Goal: Information Seeking & Learning: Learn about a topic

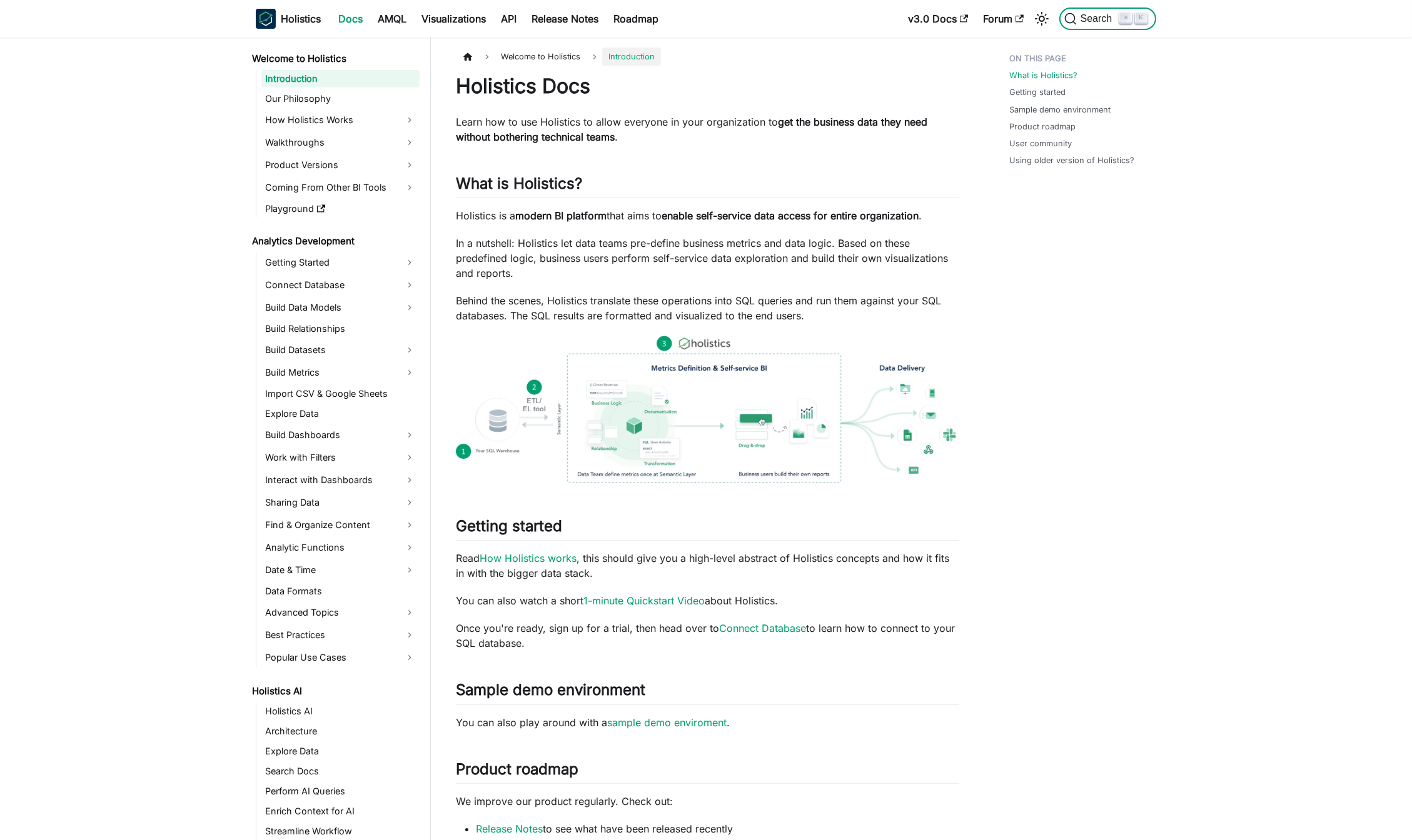
click at [1091, 21] on span "Search" at bounding box center [1099, 19] width 43 height 12
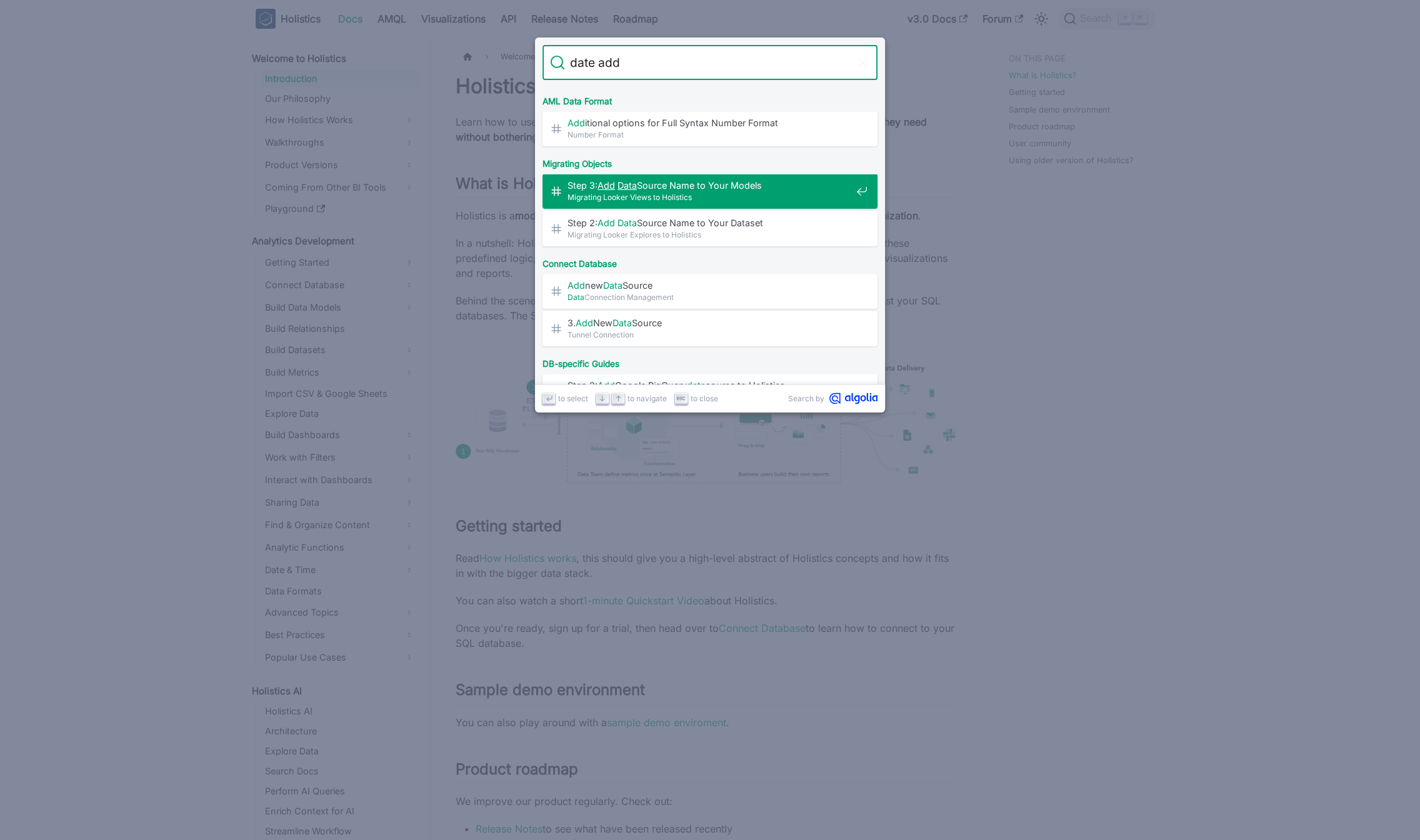
scroll to position [120, 0]
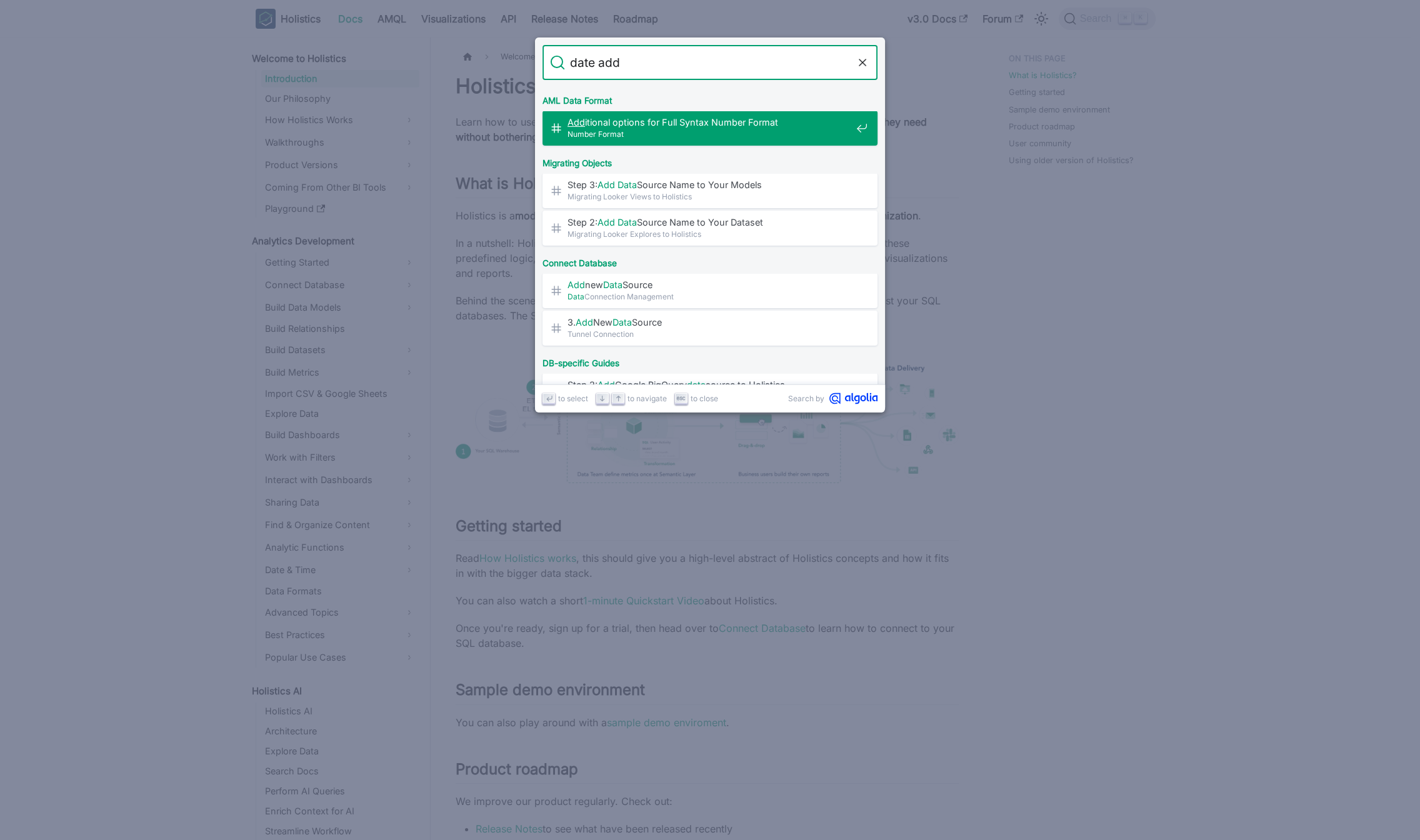
type input "date add"
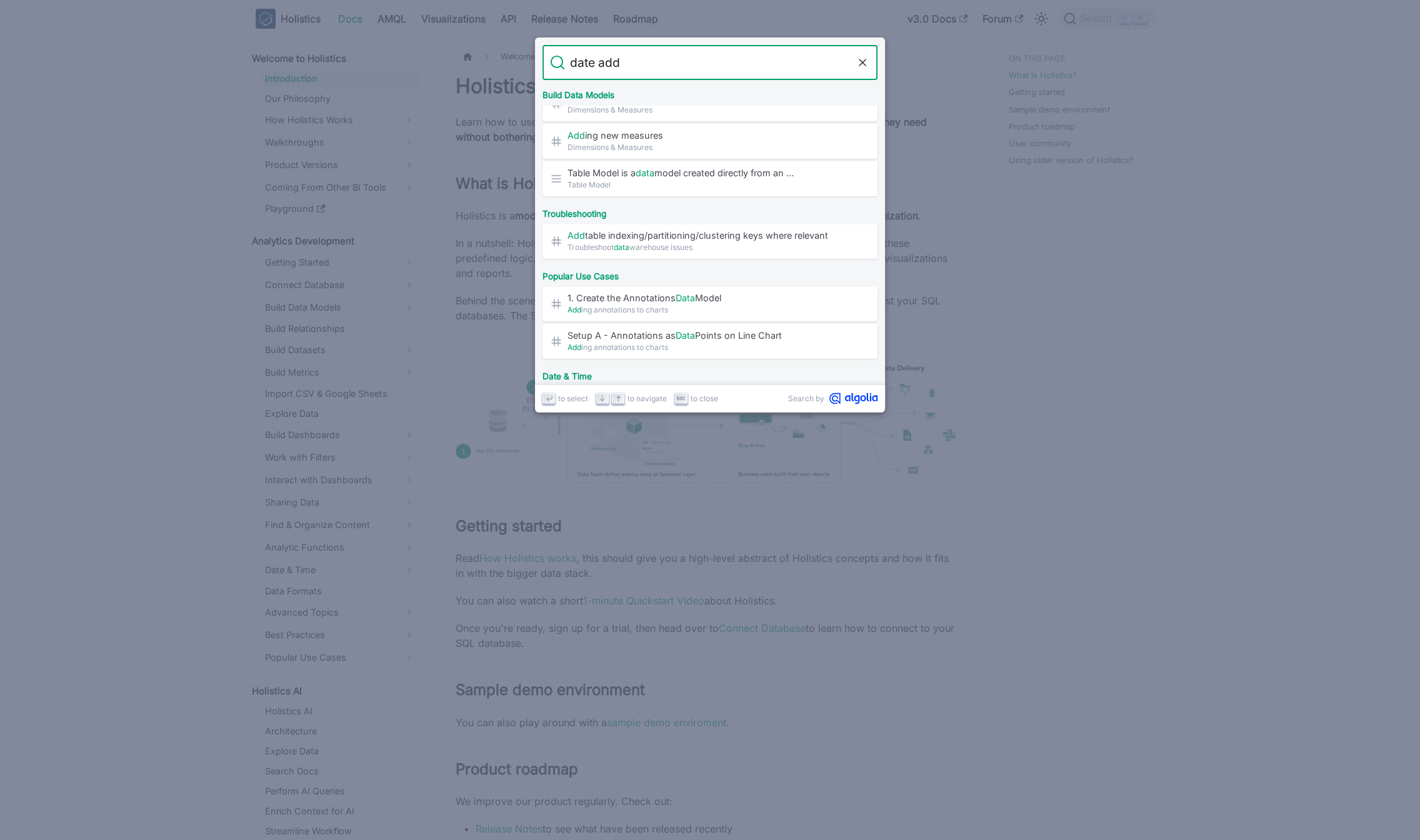
scroll to position [558, 0]
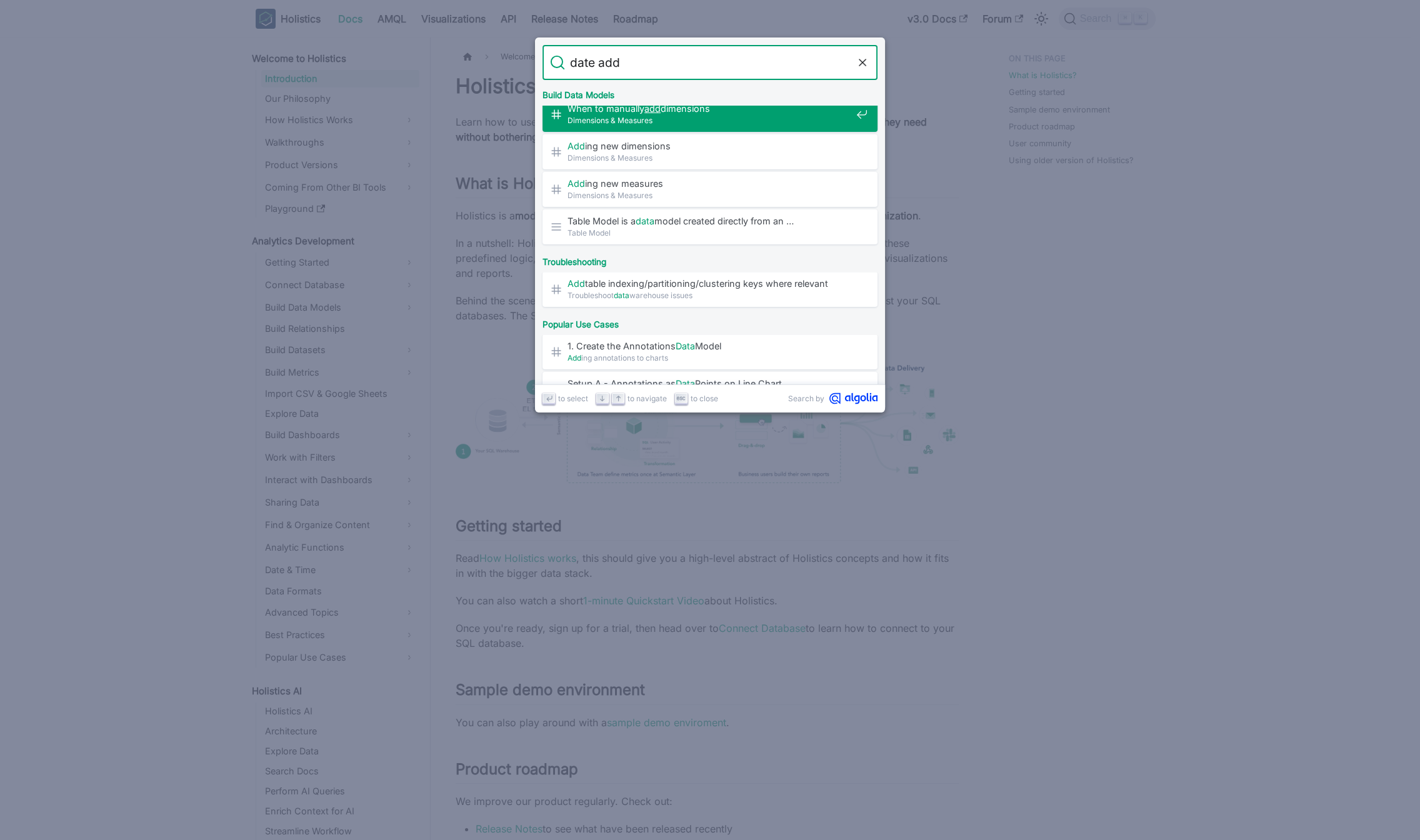
click at [858, 62] on icon "Clear the query" at bounding box center [863, 62] width 12 height 12
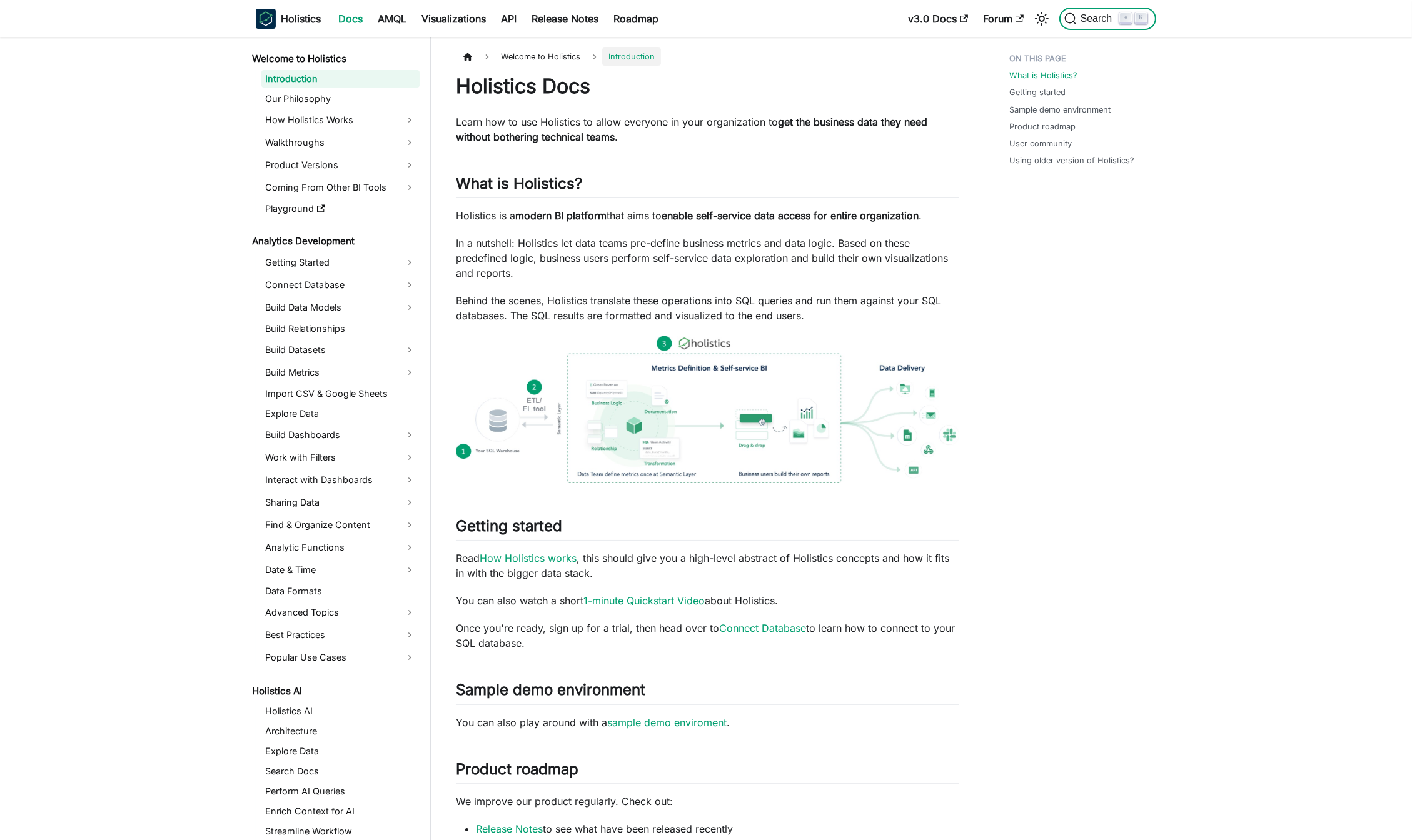
click at [1099, 18] on span "Search" at bounding box center [1099, 19] width 43 height 12
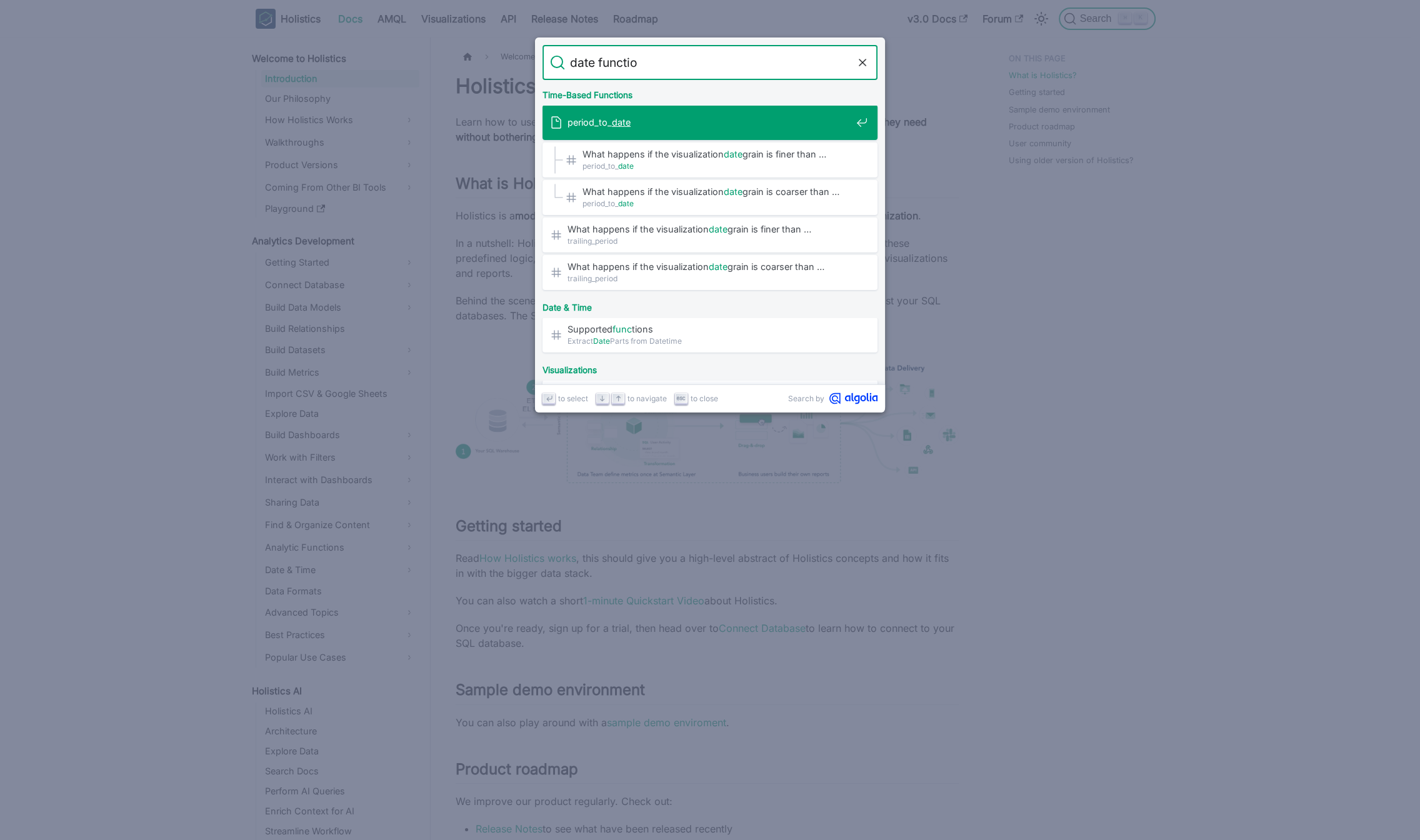
type input "date function"
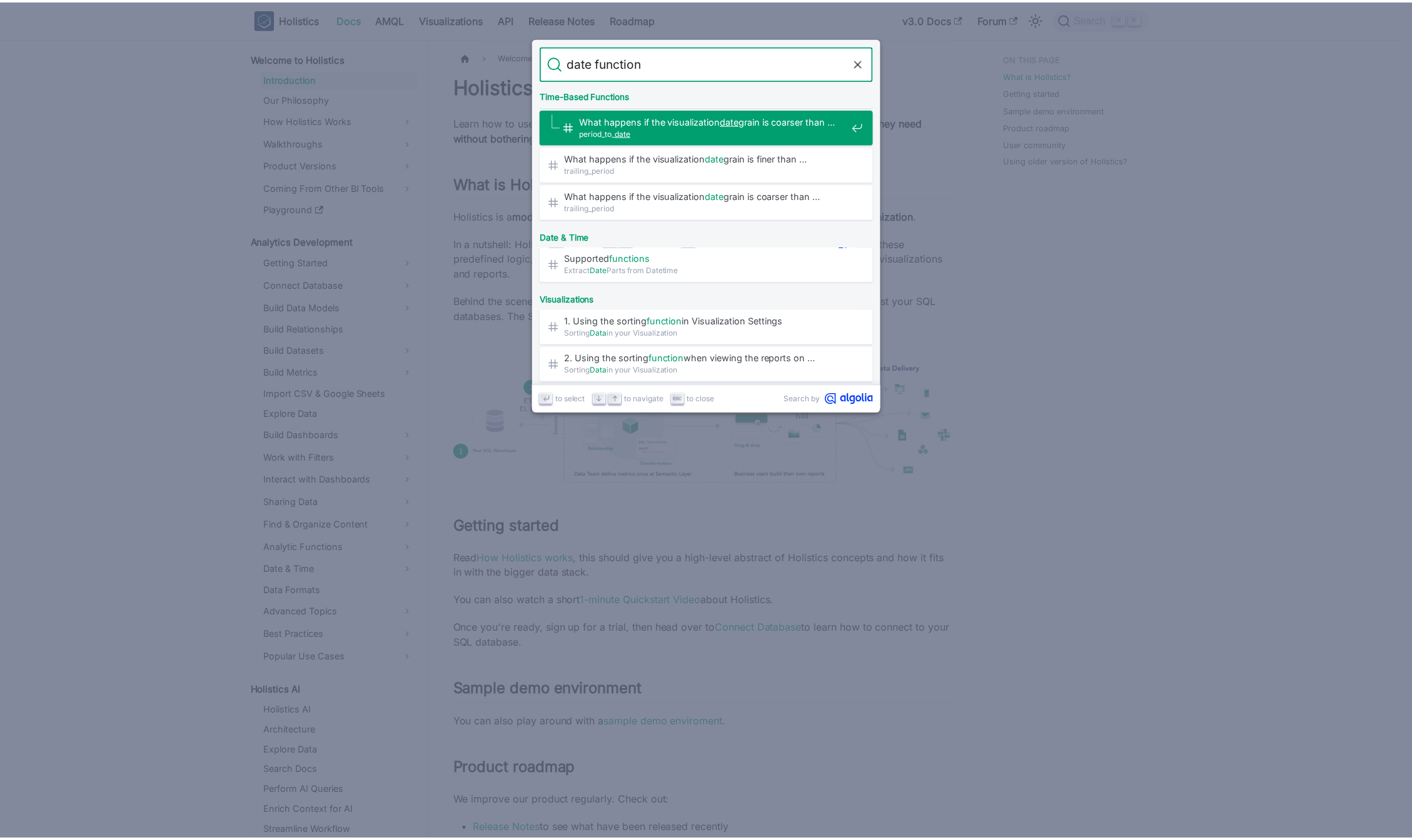
scroll to position [72, 0]
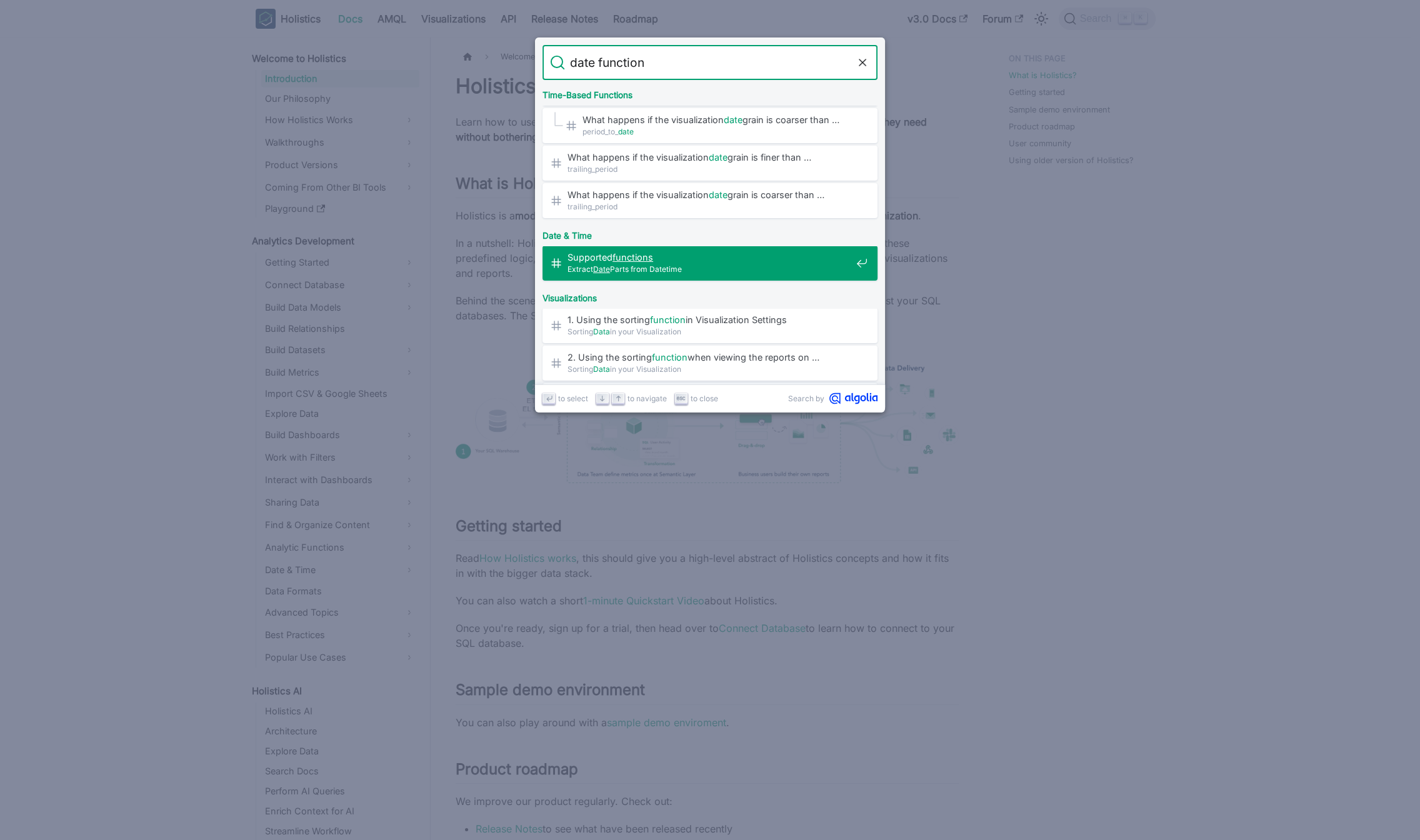
click at [685, 270] on span "Extract Date Parts from Datetime" at bounding box center [709, 269] width 284 height 12
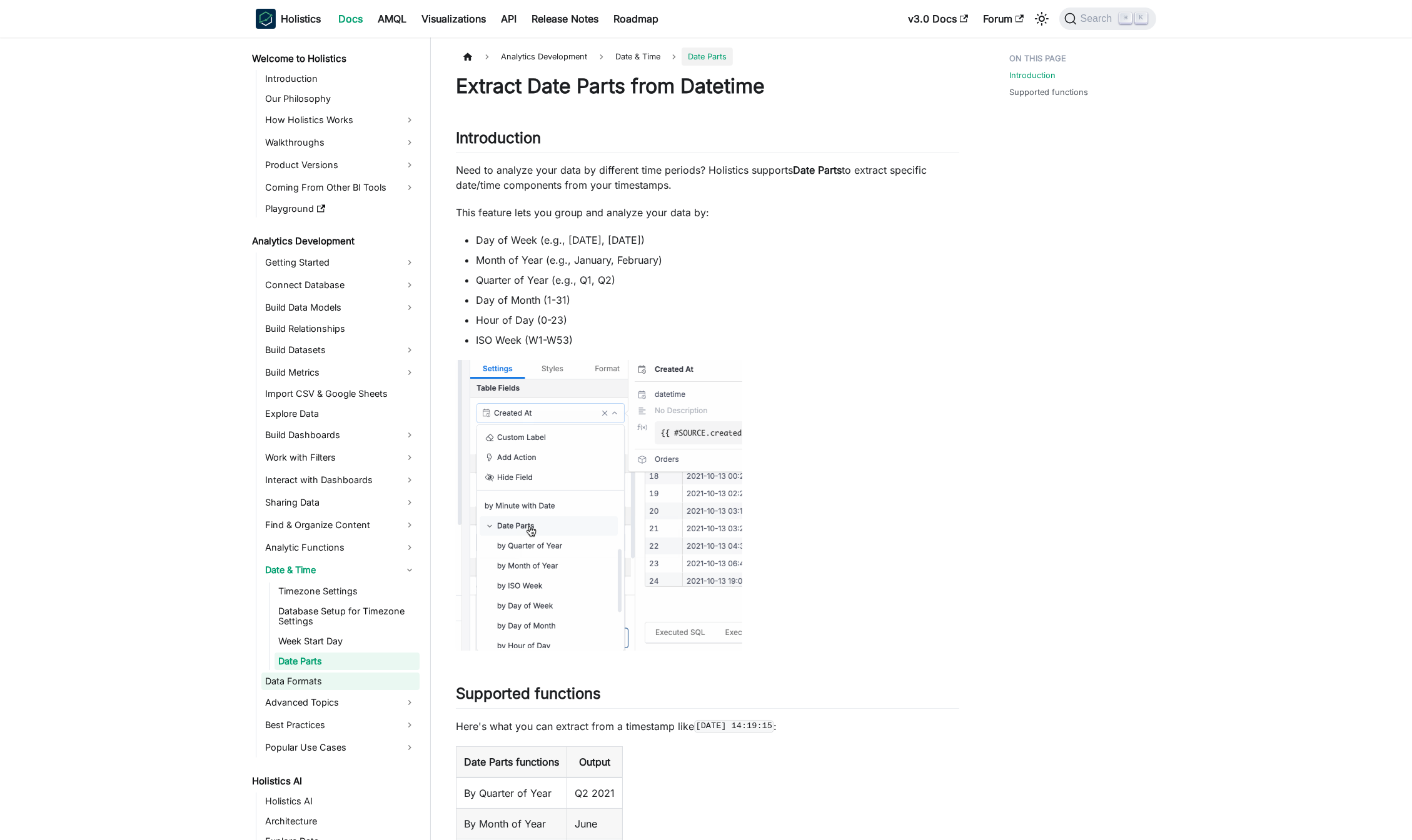
click at [304, 683] on link "Data Formats" at bounding box center [341, 681] width 158 height 17
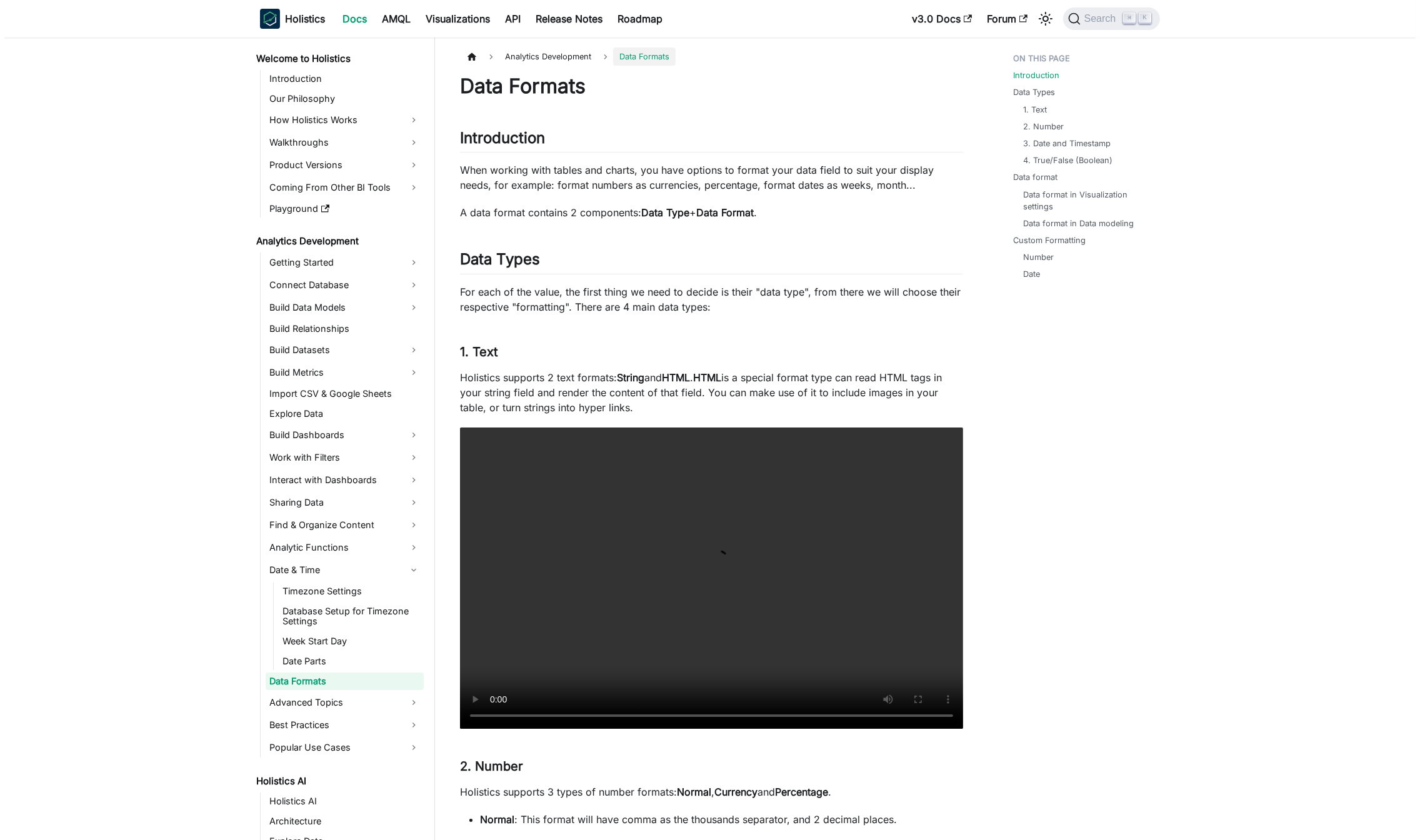
scroll to position [9, 0]
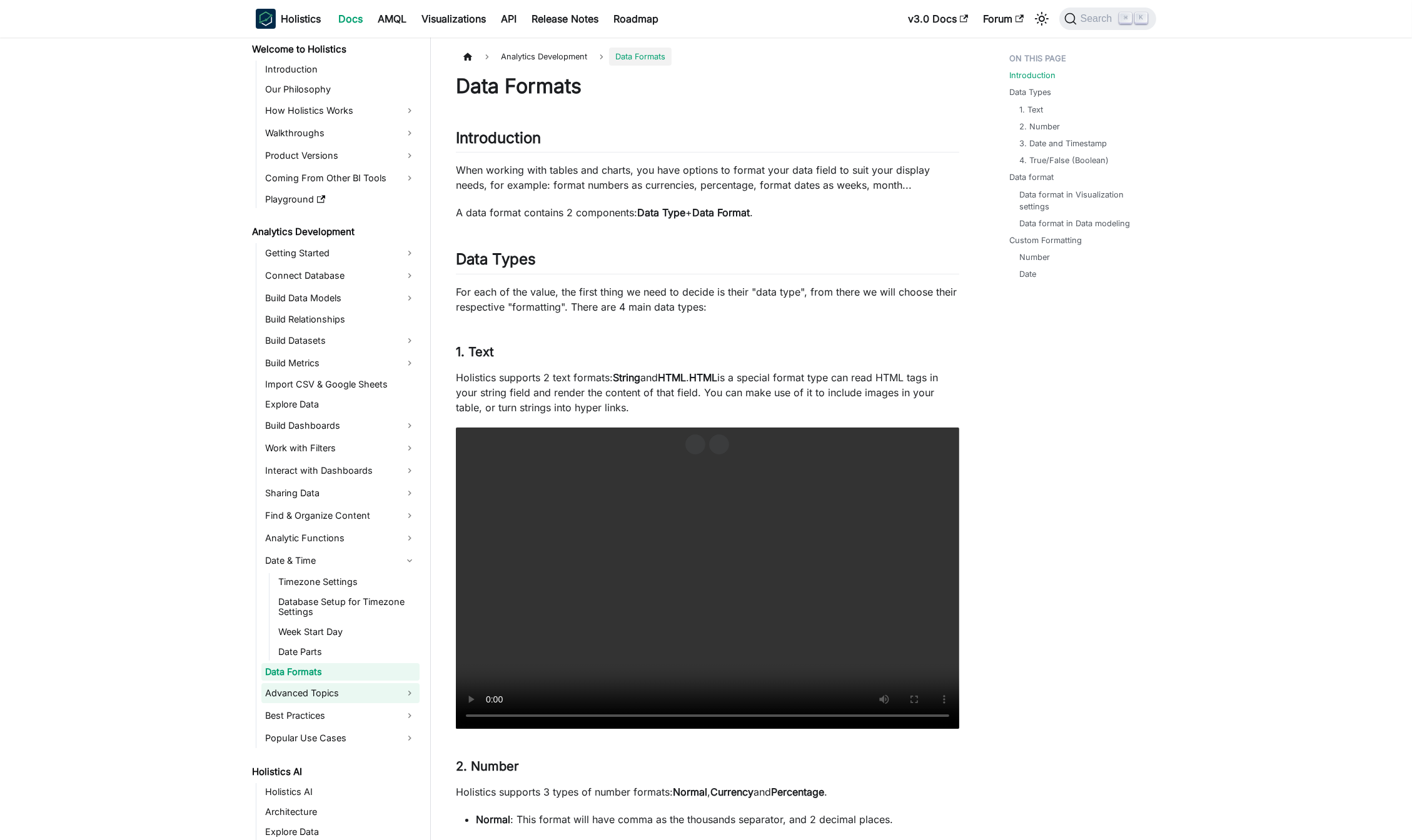
click at [335, 696] on link "Advanced Topics" at bounding box center [341, 693] width 158 height 20
click at [1085, 24] on span "Search" at bounding box center [1099, 19] width 43 height 12
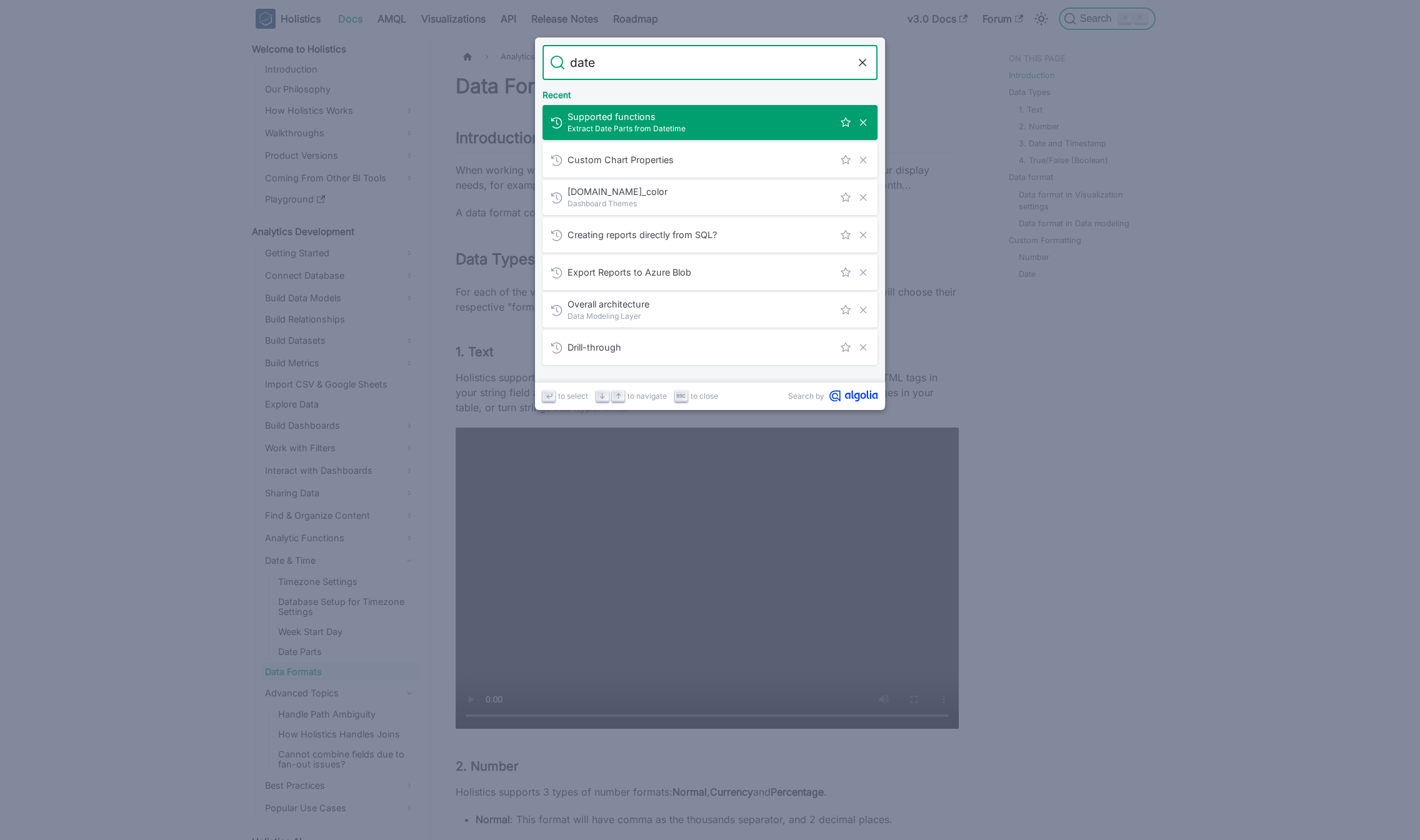
type input "date"
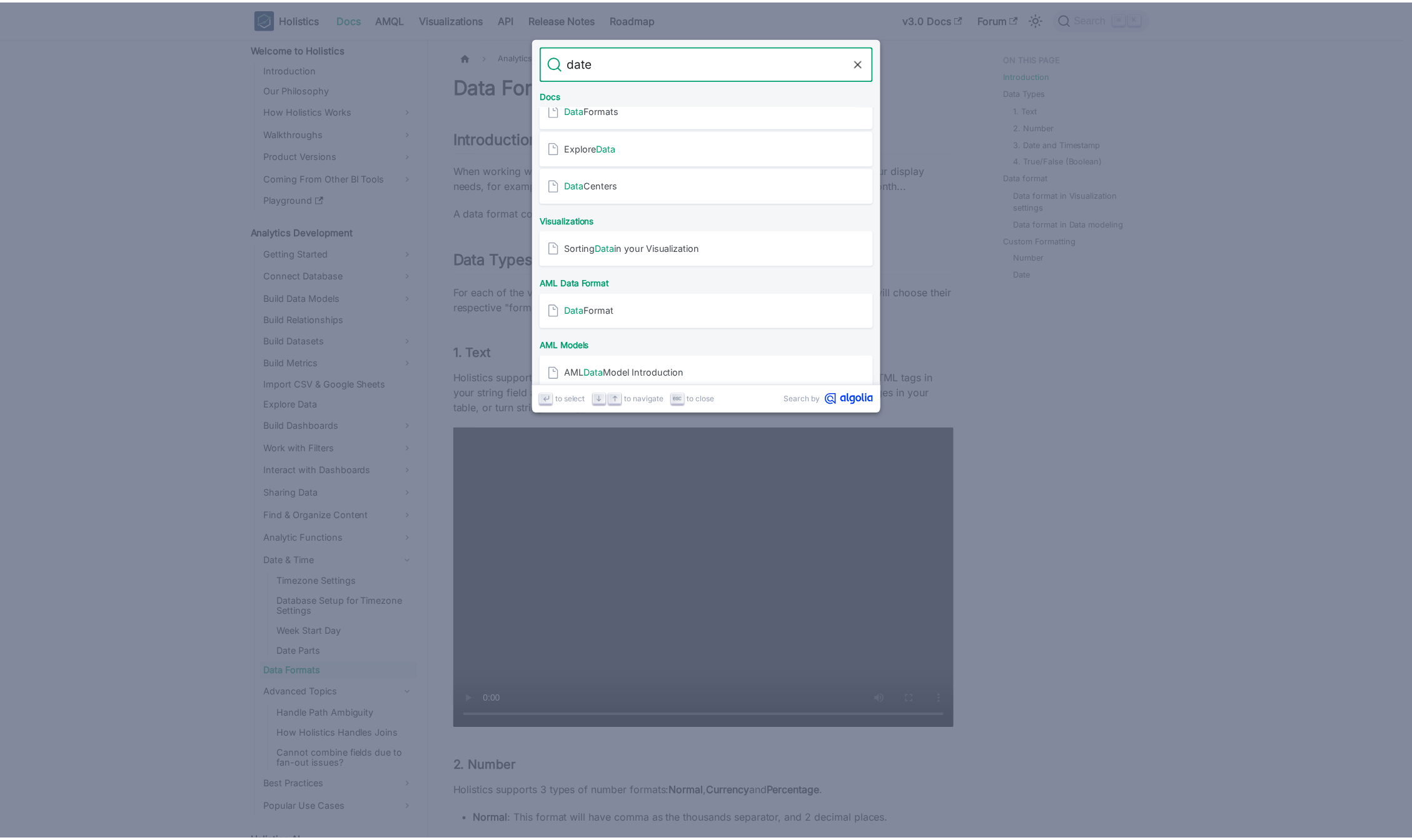
scroll to position [262, 0]
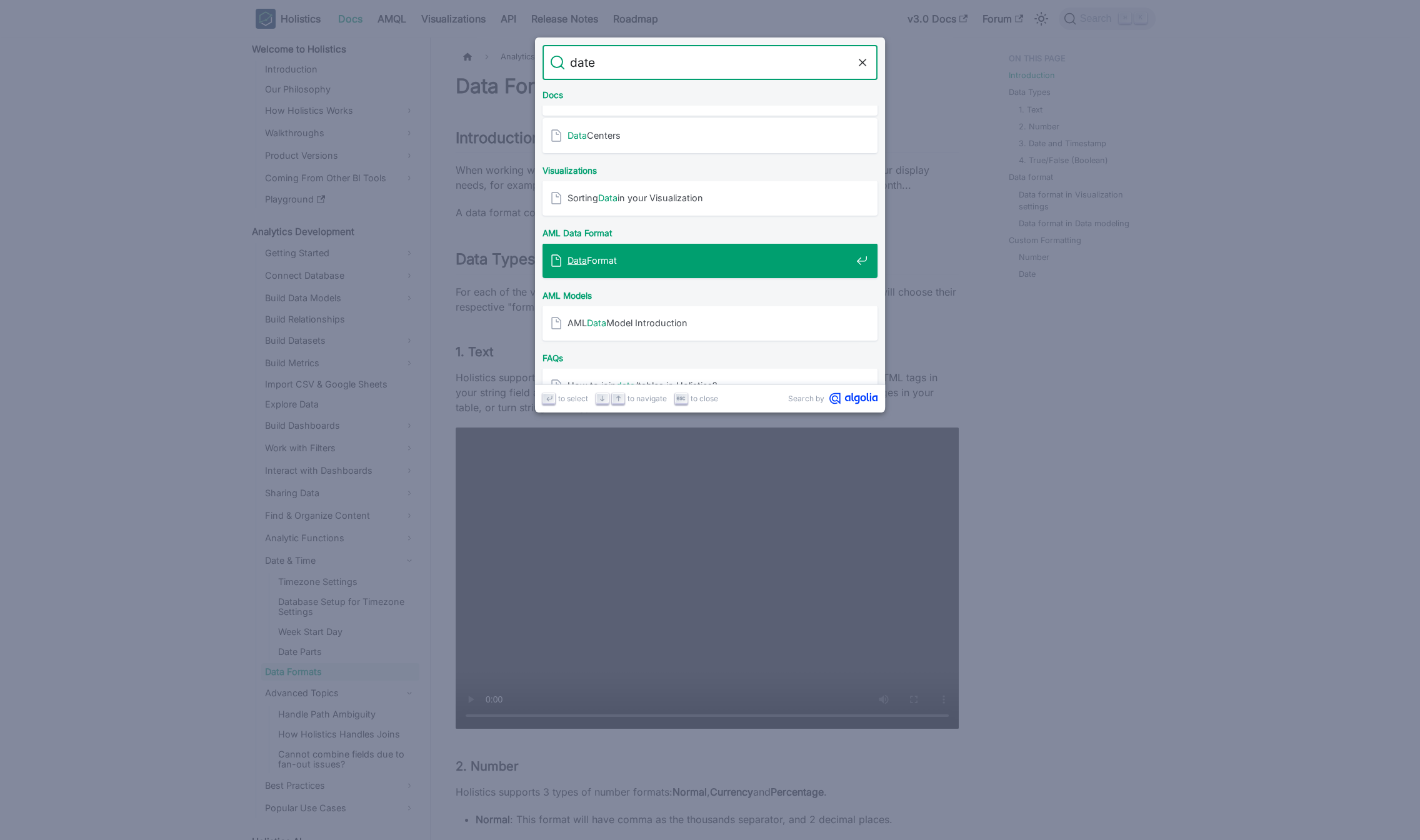
click at [683, 267] on div "Data Format" at bounding box center [713, 260] width 327 height 35
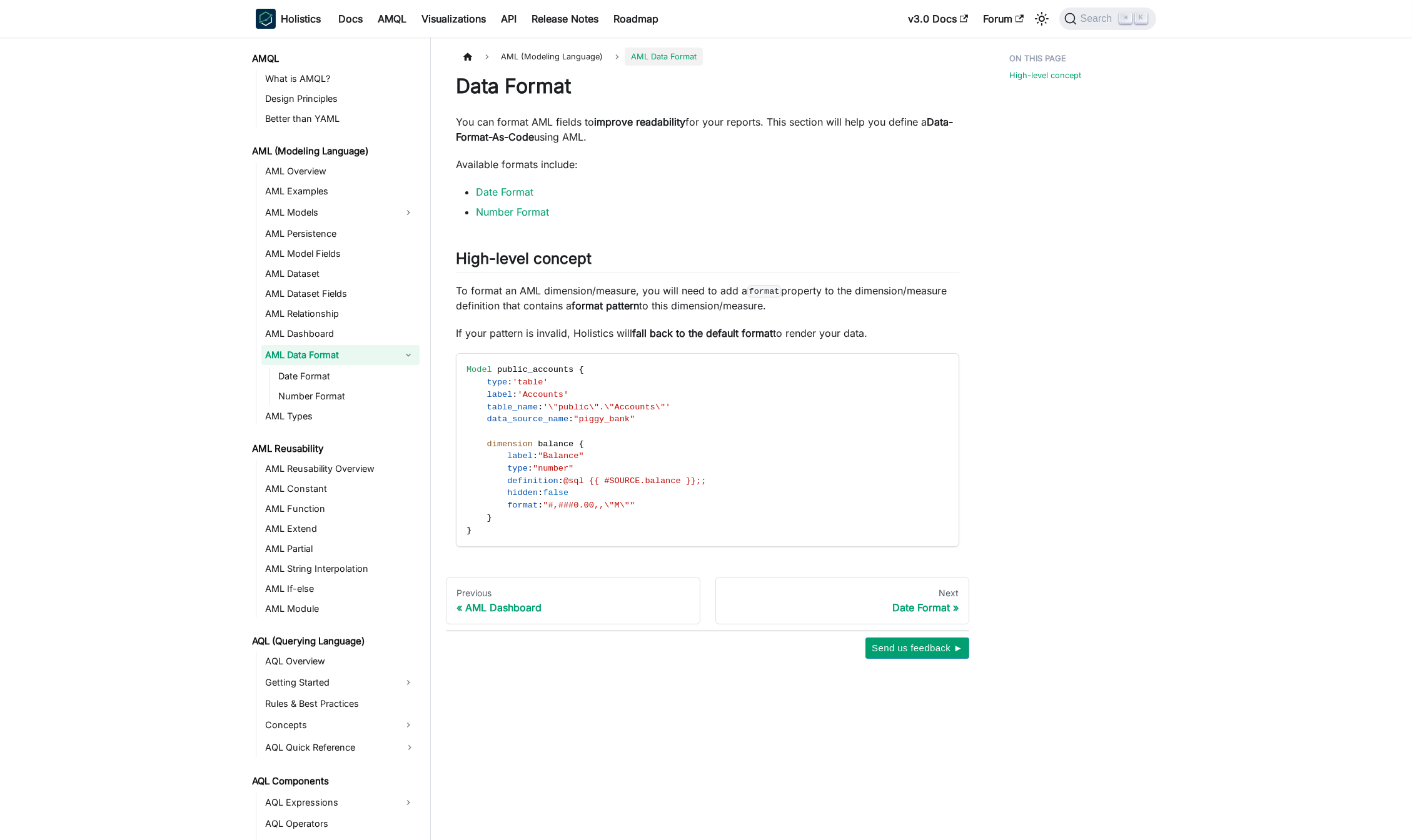
click at [312, 386] on ul "Date Format Number Format" at bounding box center [344, 386] width 151 height 37
click at [316, 376] on link "Date Format" at bounding box center [347, 376] width 145 height 17
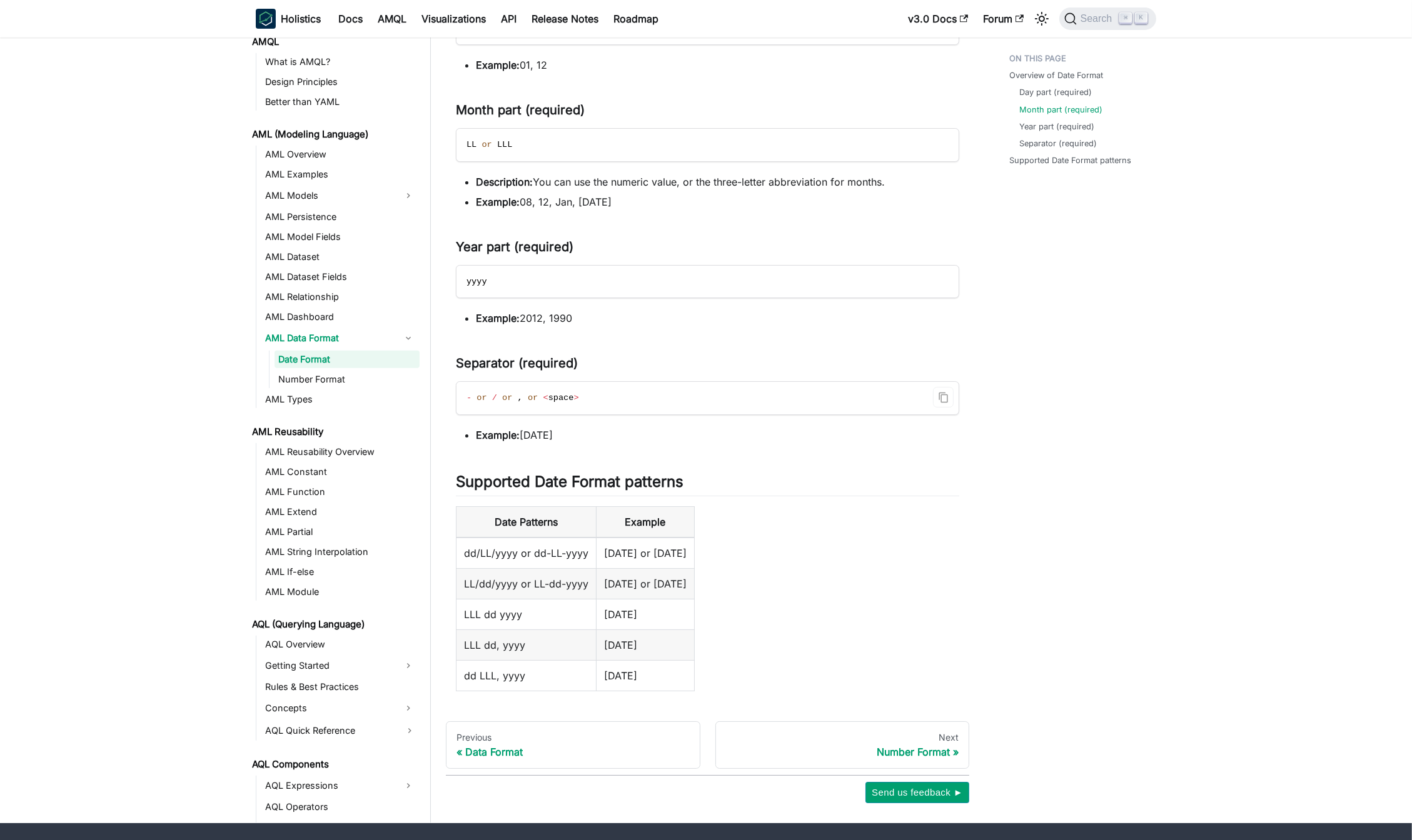
scroll to position [845, 0]
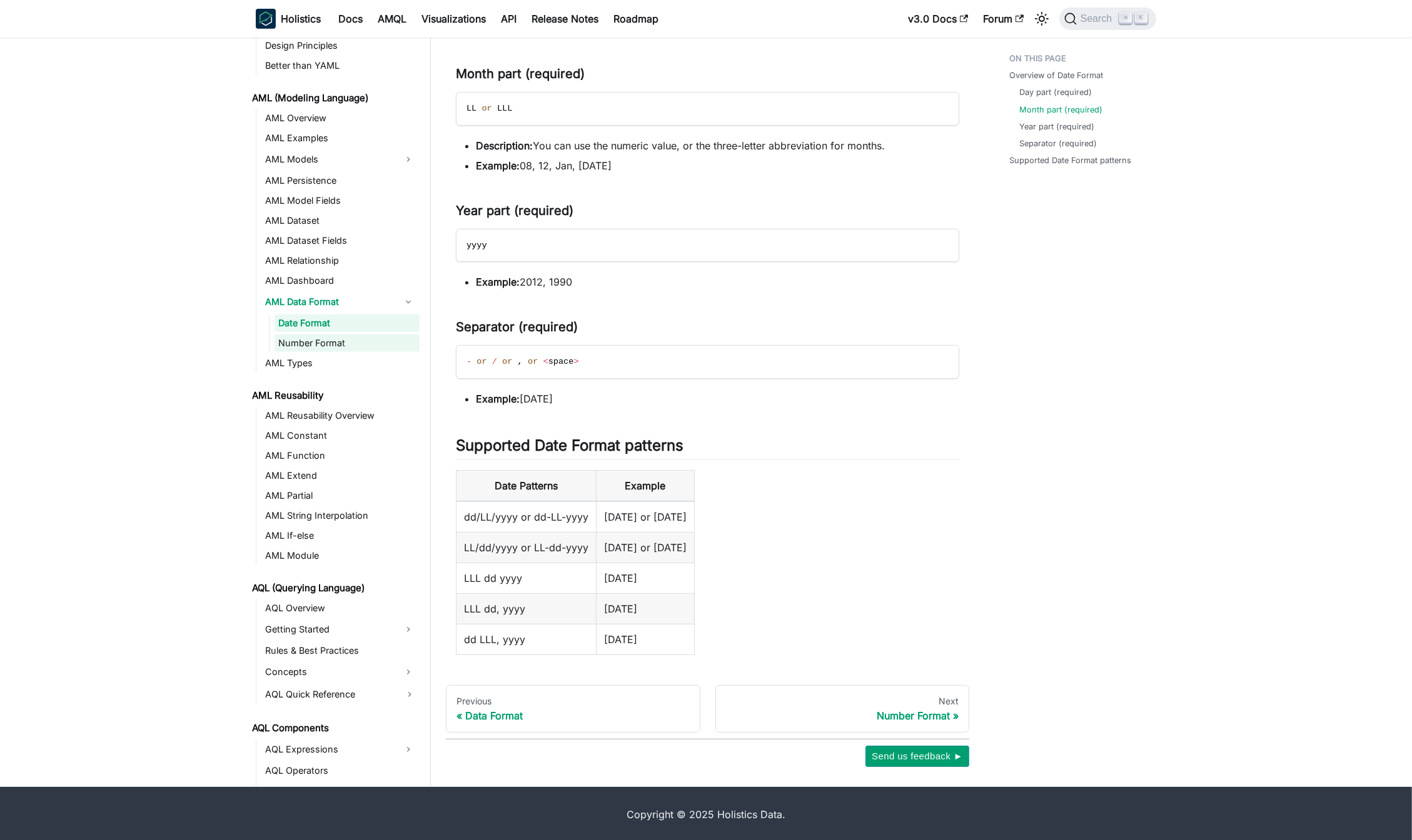
click at [369, 346] on link "Number Format" at bounding box center [347, 343] width 145 height 17
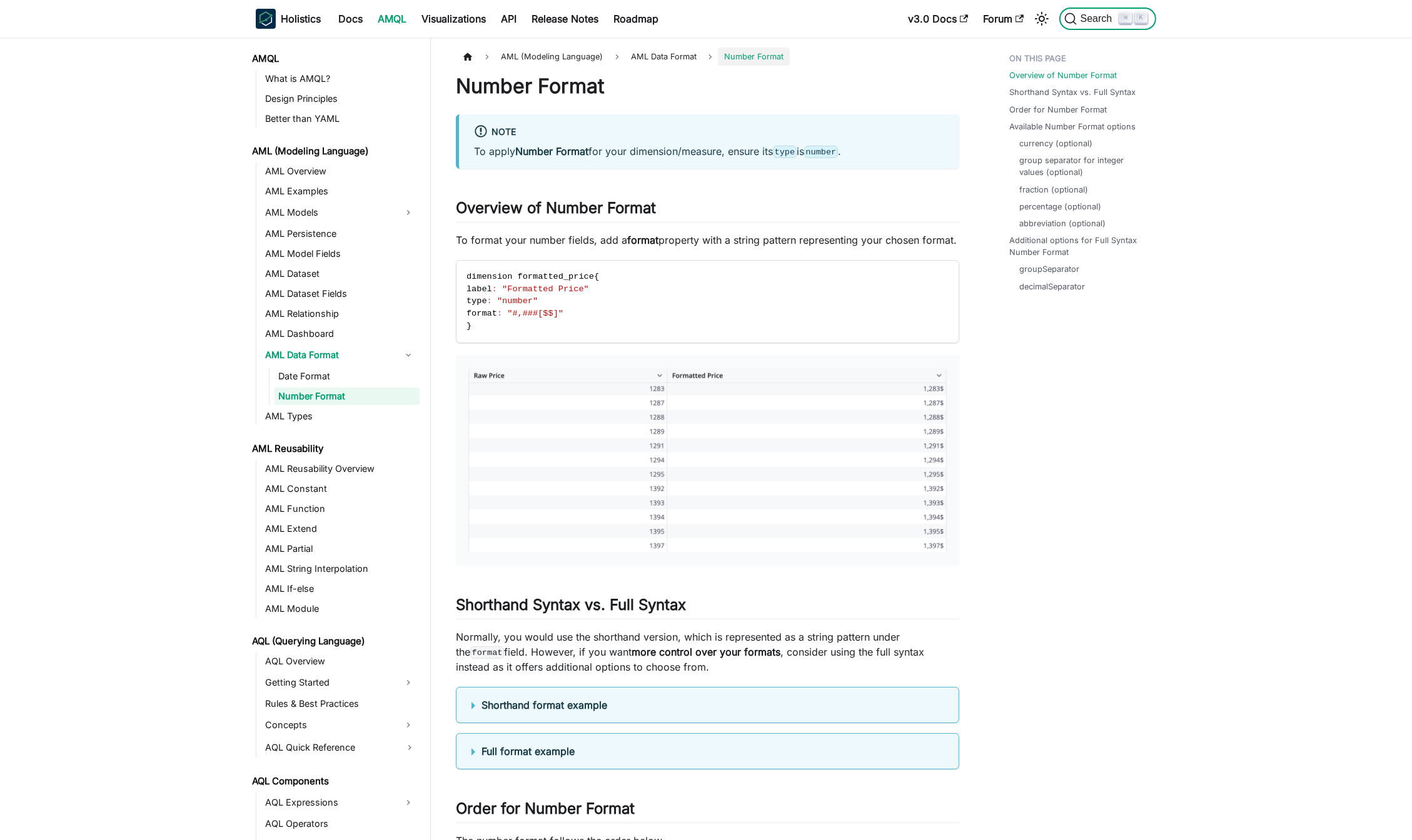
click at [1091, 19] on span "Search" at bounding box center [1099, 19] width 43 height 12
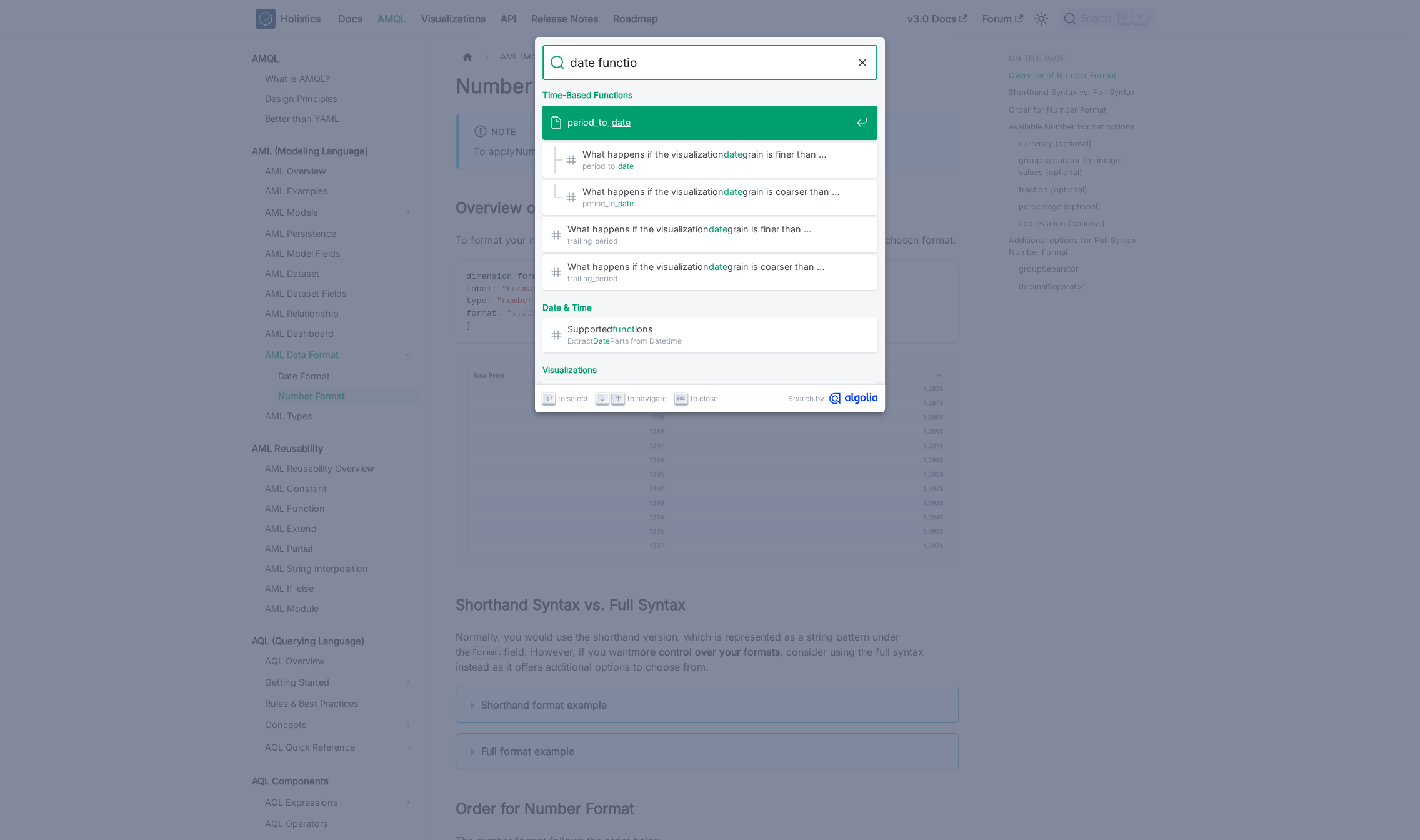
type input "date function"
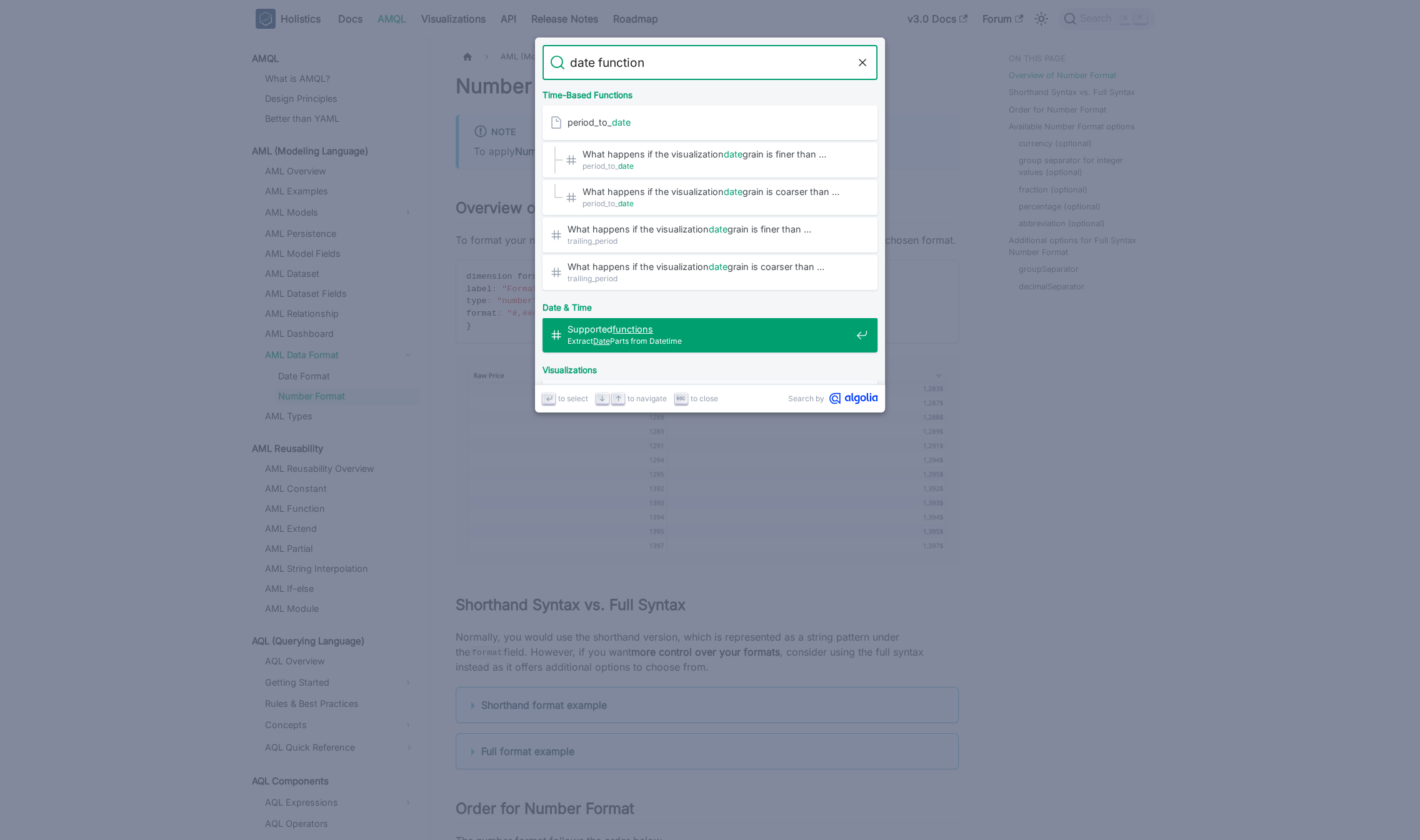
click at [636, 340] on span "Extract Date Parts from Datetime" at bounding box center [709, 340] width 284 height 12
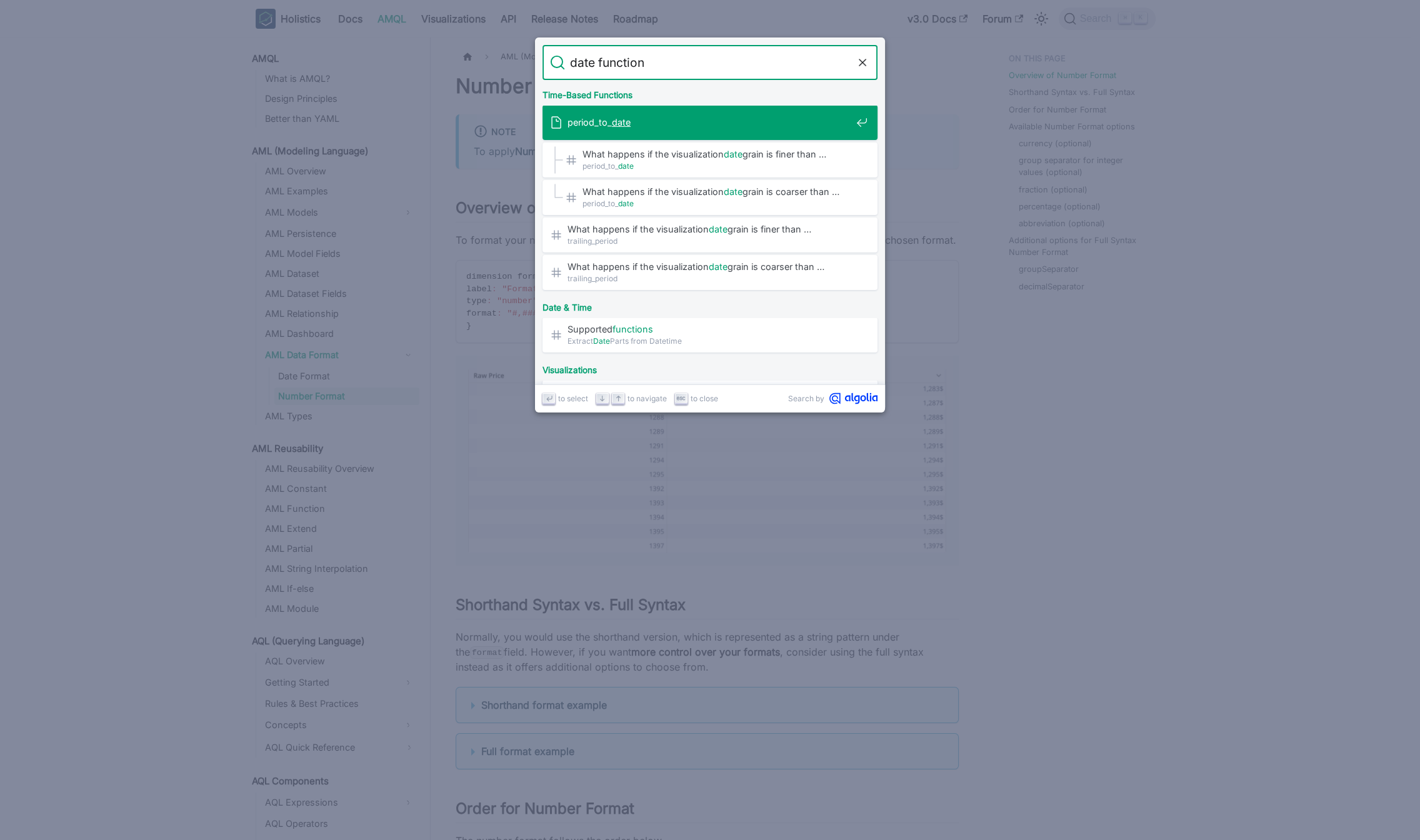
click at [606, 127] on span "period_to_ date" at bounding box center [709, 122] width 284 height 12
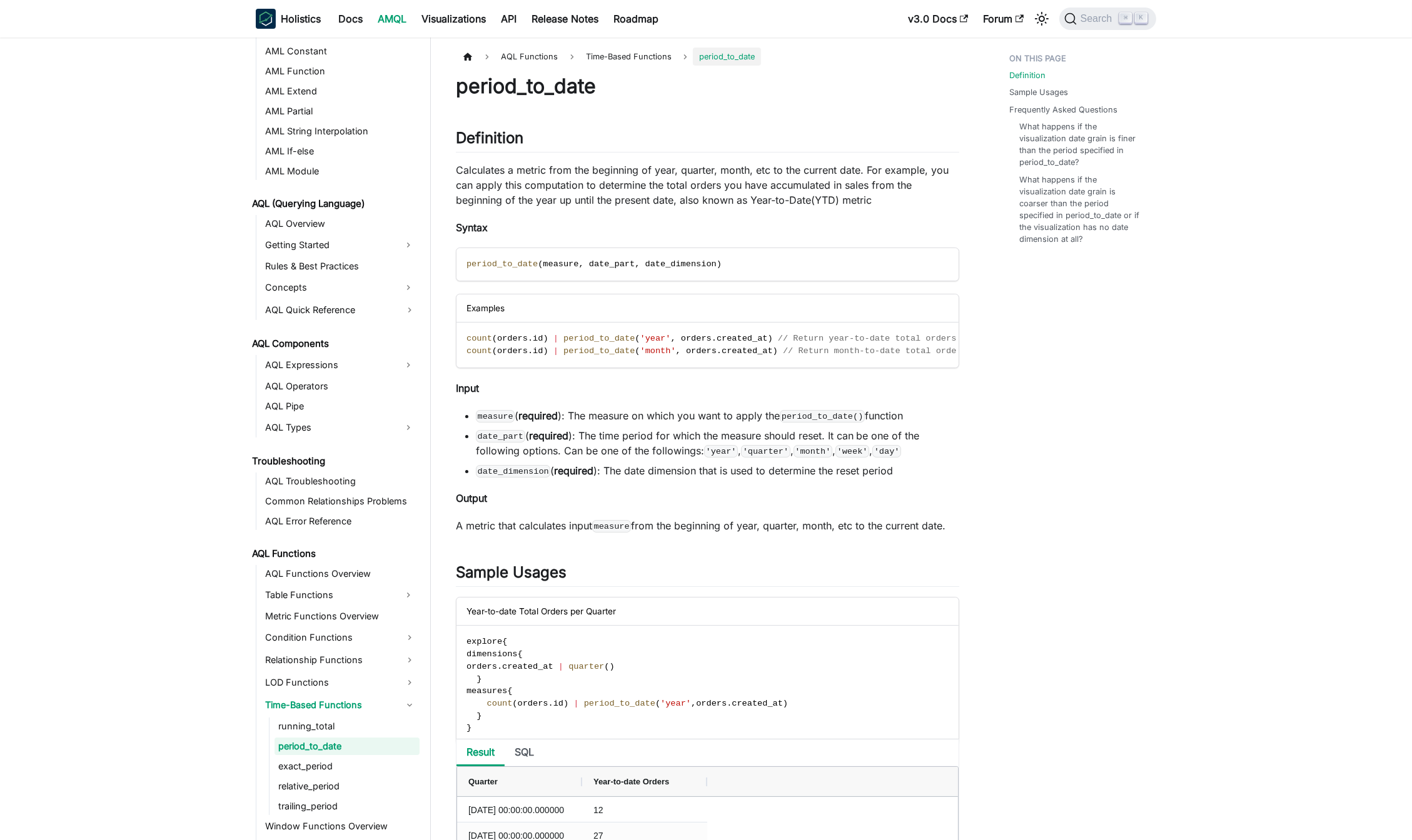
scroll to position [472, 0]
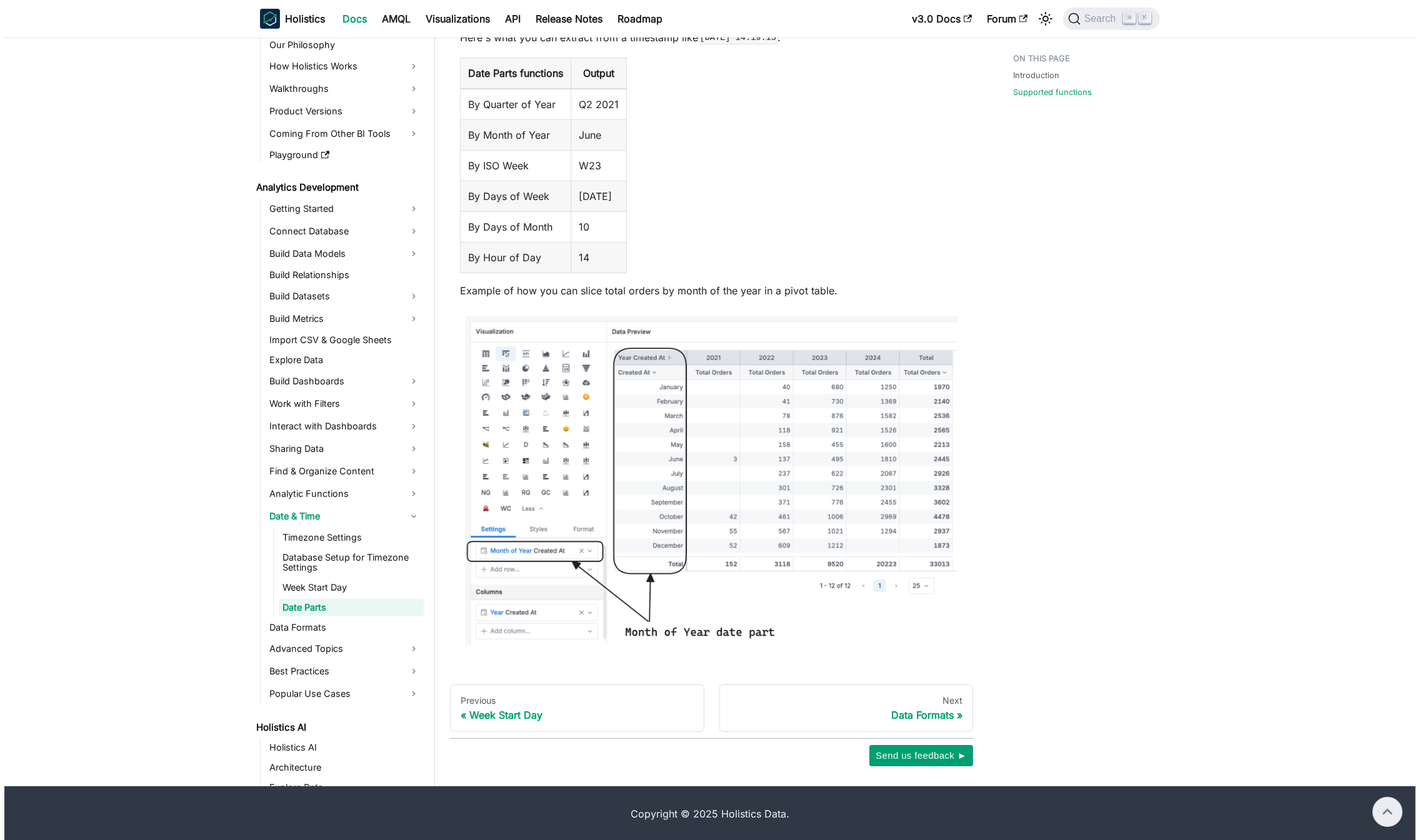
scroll to position [126, 0]
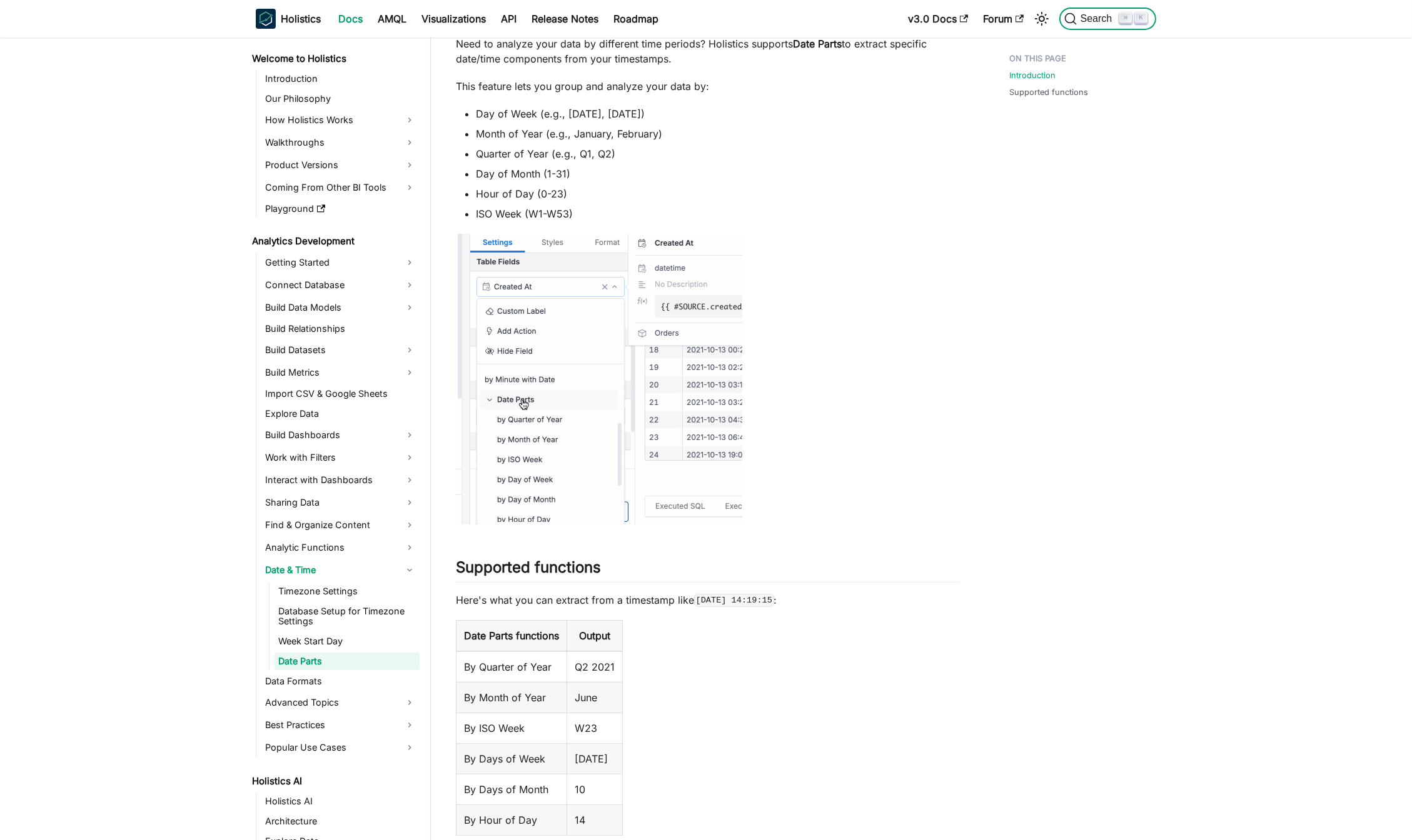
click at [1085, 21] on span "Search" at bounding box center [1099, 19] width 43 height 12
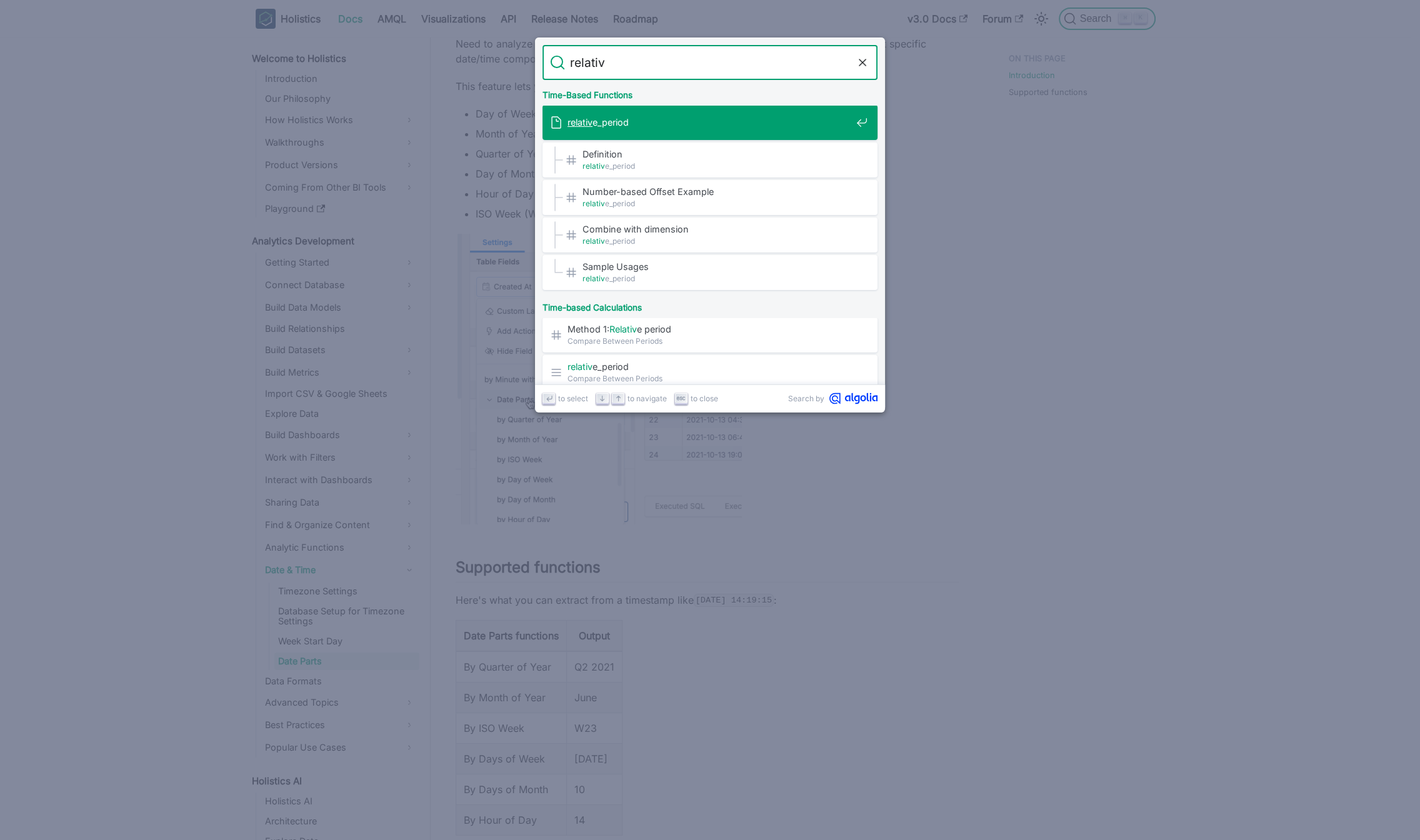
type input "relative"
click at [590, 113] on div "relative _period" at bounding box center [713, 122] width 327 height 35
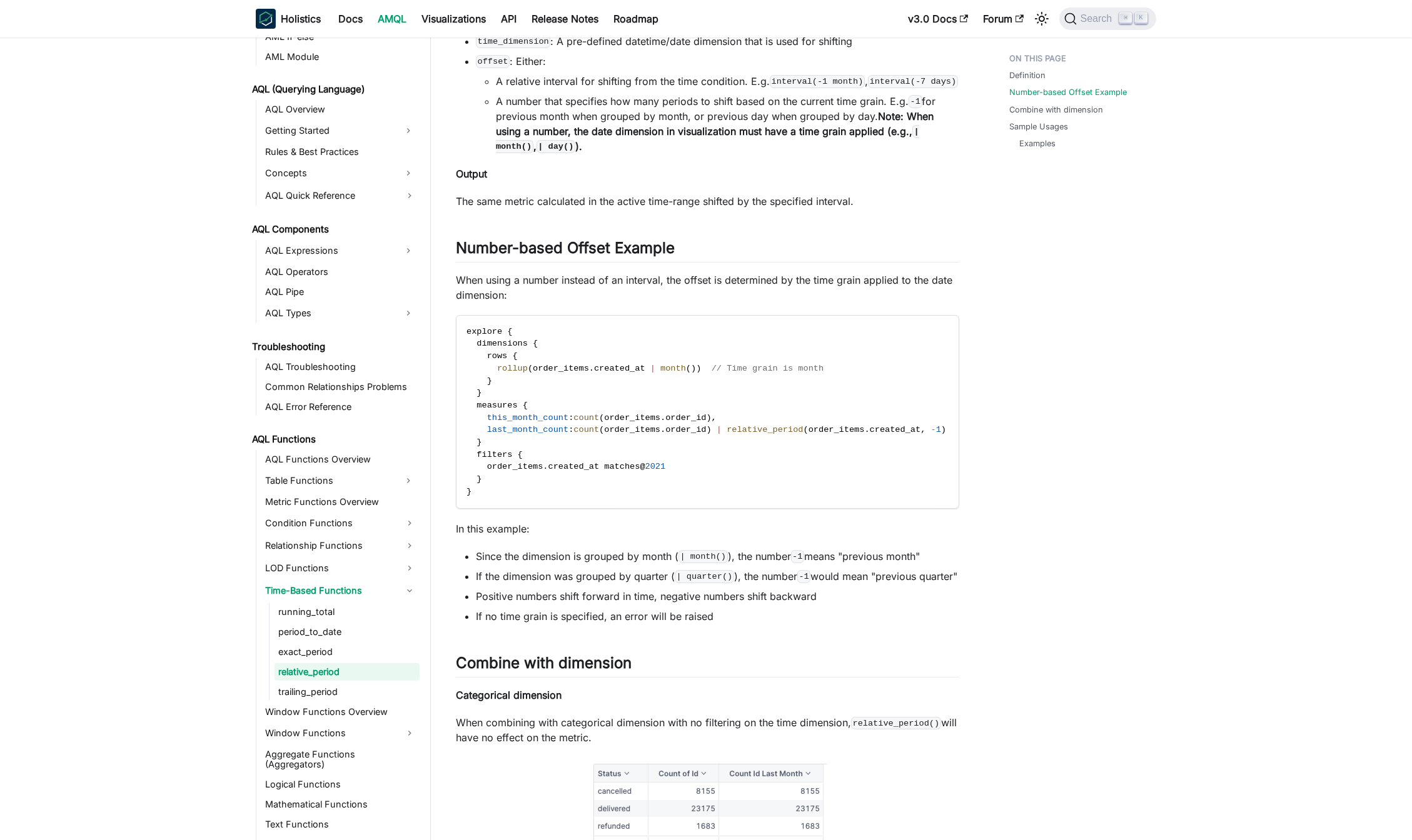
scroll to position [787, 0]
